Goal: Register for event/course

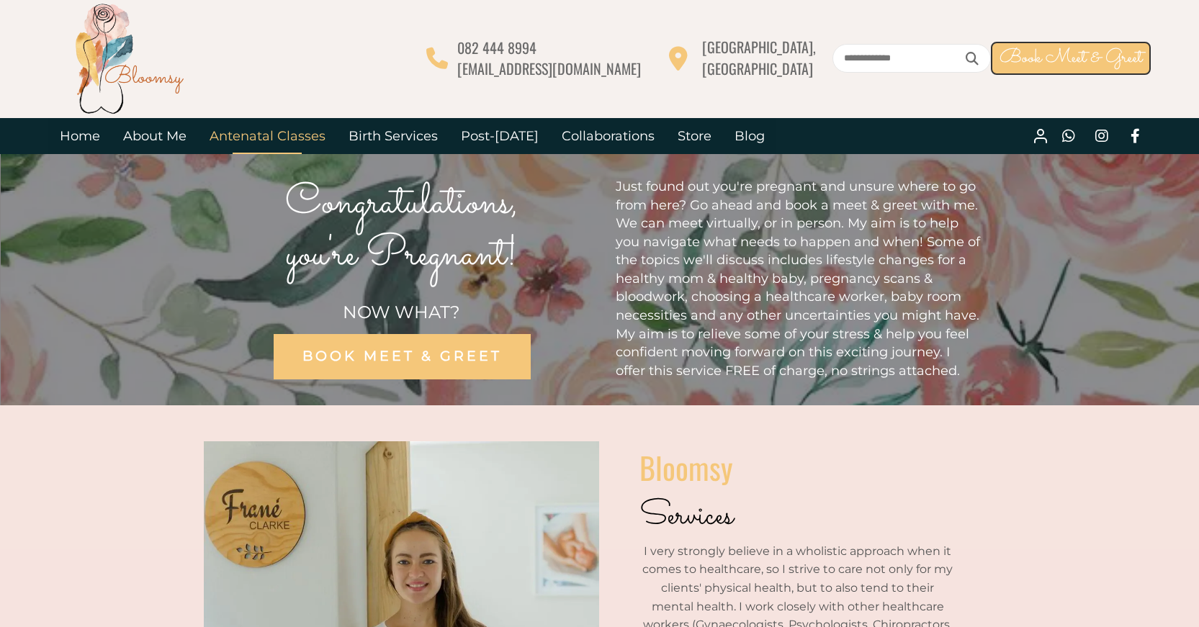
click at [275, 132] on link "Antenatal Classes" at bounding box center [267, 136] width 139 height 36
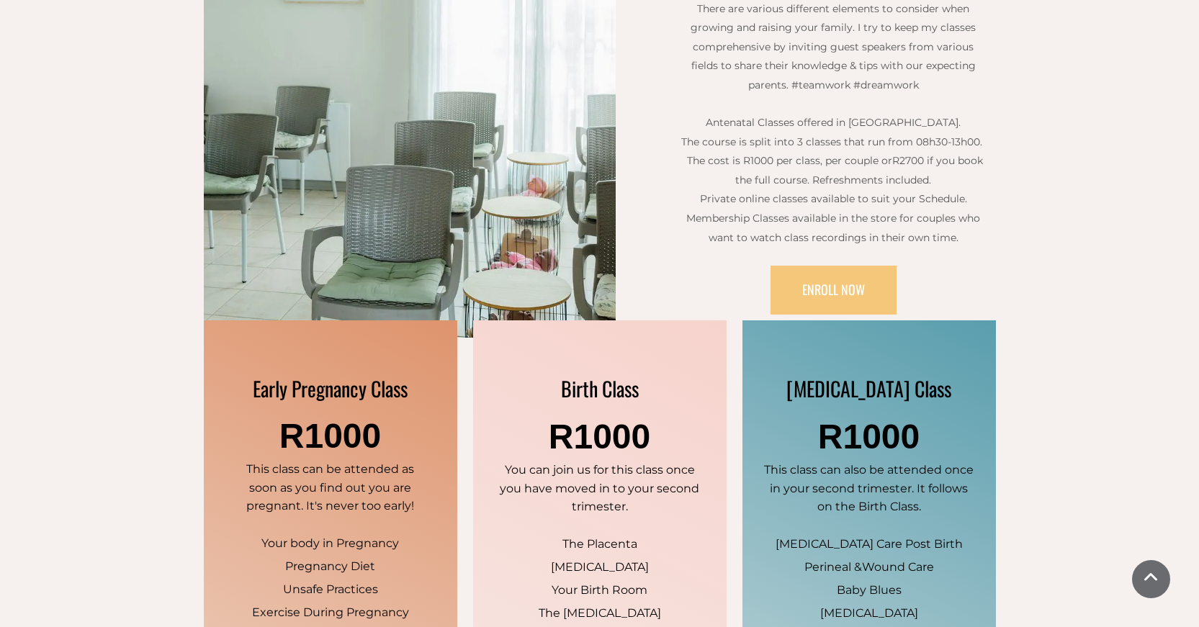
scroll to position [576, 0]
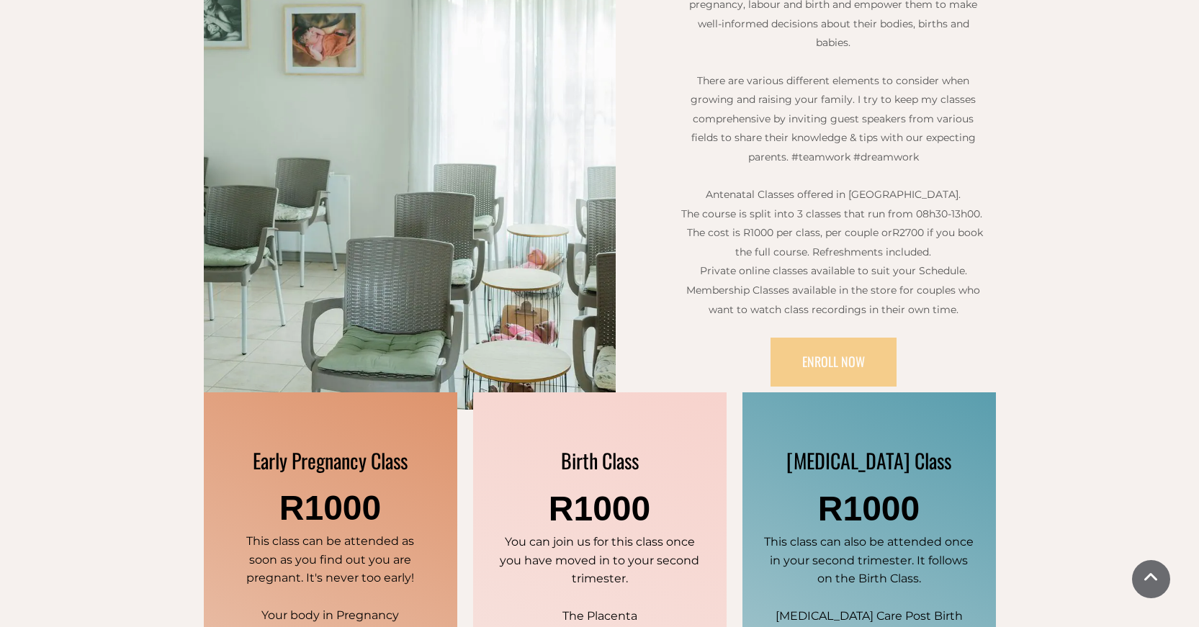
click at [821, 365] on span "ENROLL NOW" at bounding box center [833, 361] width 63 height 19
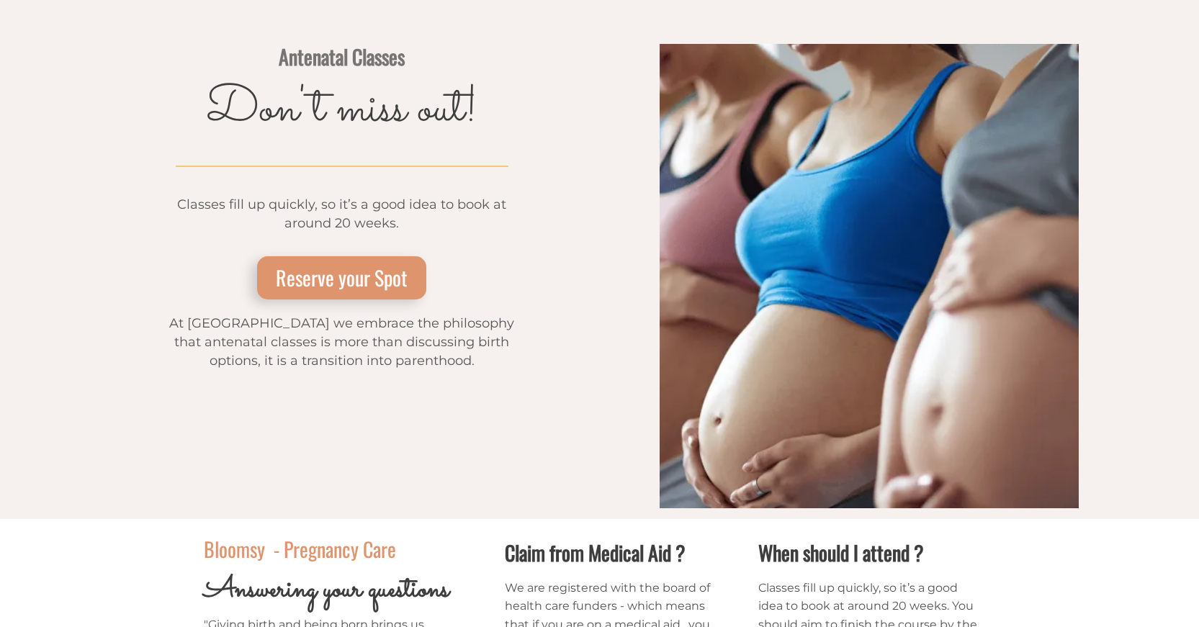
click at [353, 274] on span "Reserve your Spot" at bounding box center [342, 278] width 132 height 30
